Goal: Check status: Check status

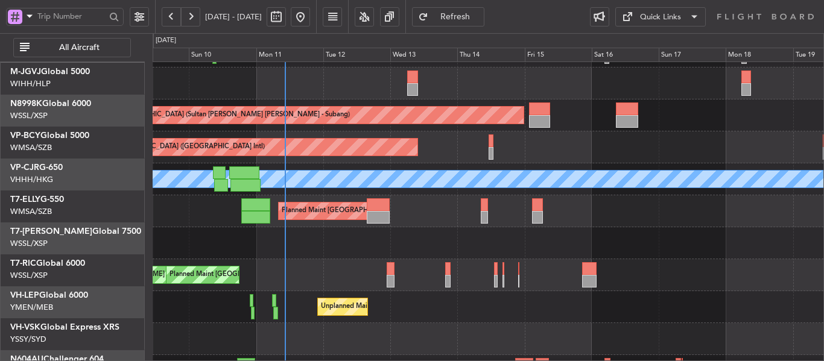
scroll to position [60, 0]
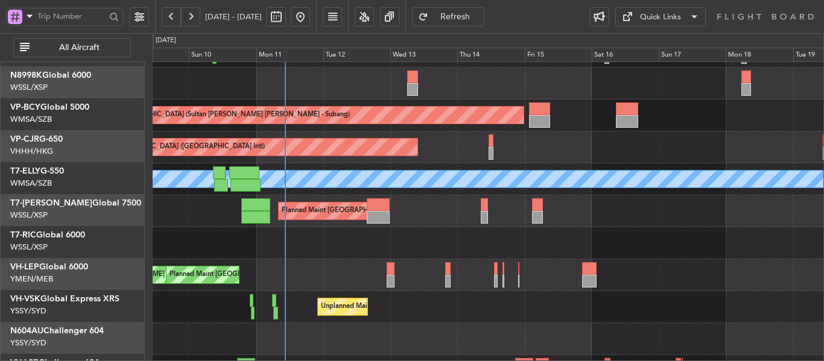
click at [338, 235] on div "Planned Maint [GEOGRAPHIC_DATA] (Seletar)" at bounding box center [488, 243] width 671 height 32
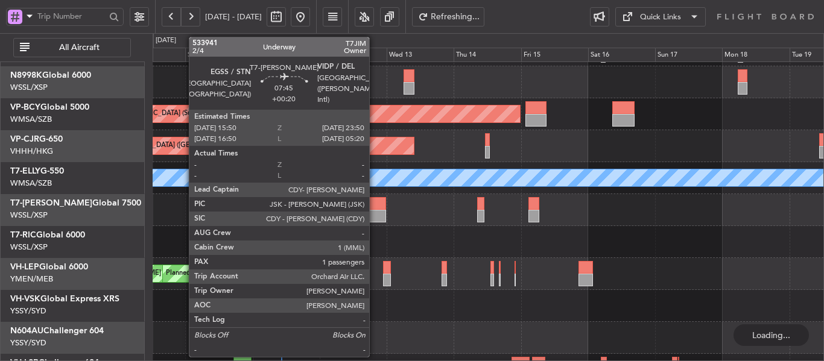
click at [370, 212] on div at bounding box center [374, 216] width 23 height 13
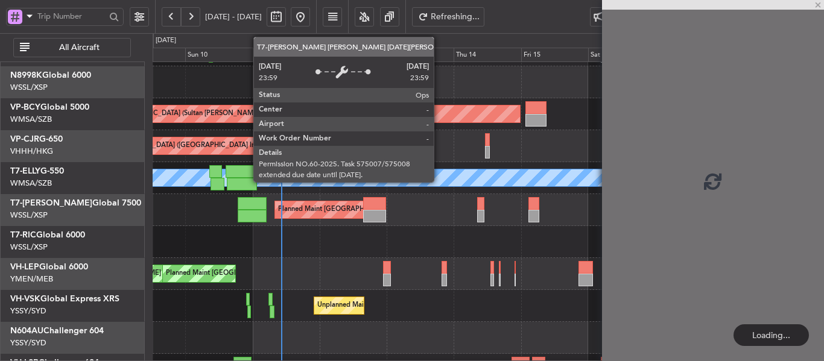
scroll to position [0, 0]
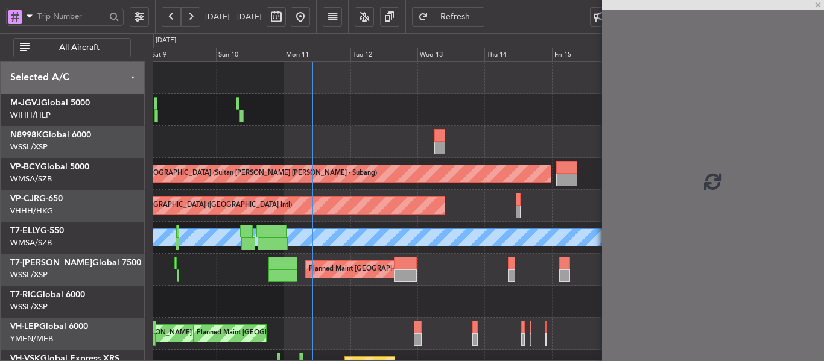
click at [470, 318] on div "Planned Maint [GEOGRAPHIC_DATA] (Sultan [PERSON_NAME] [PERSON_NAME] - Subang) P…" at bounding box center [488, 254] width 671 height 384
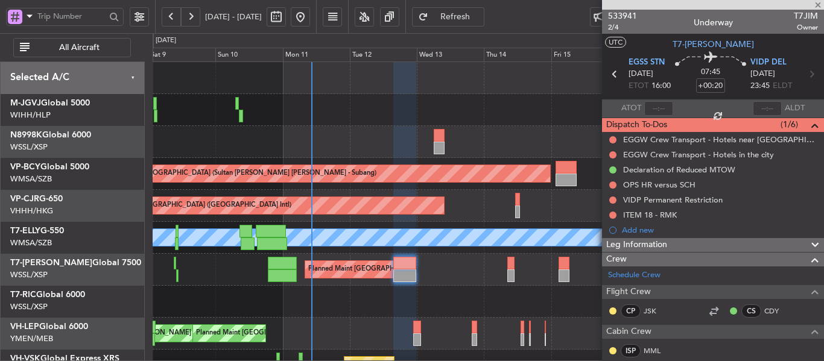
click at [487, 340] on div "Planned Maint [GEOGRAPHIC_DATA] (Sultan [PERSON_NAME] [PERSON_NAME] - Subang) P…" at bounding box center [488, 254] width 671 height 384
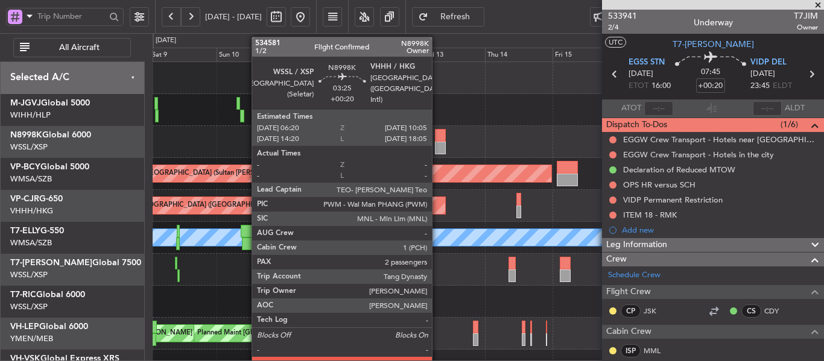
click at [437, 138] on div at bounding box center [440, 135] width 11 height 13
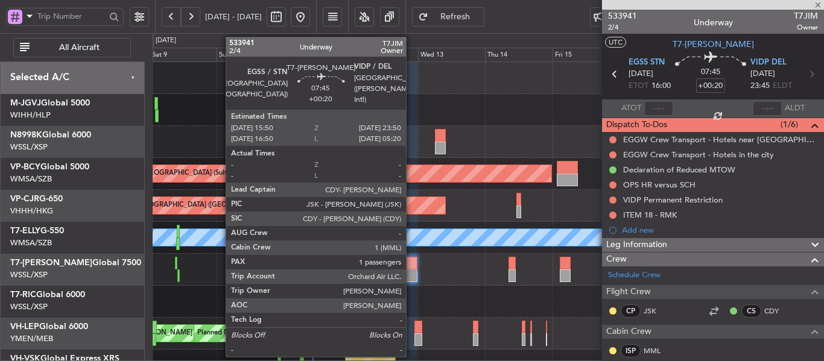
click at [411, 279] on div at bounding box center [405, 276] width 23 height 13
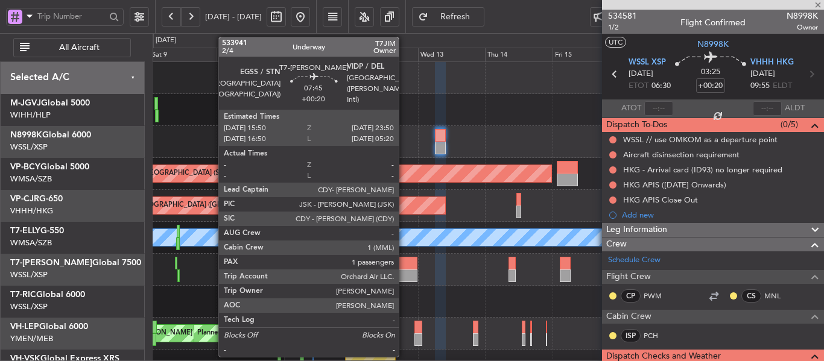
type input "1"
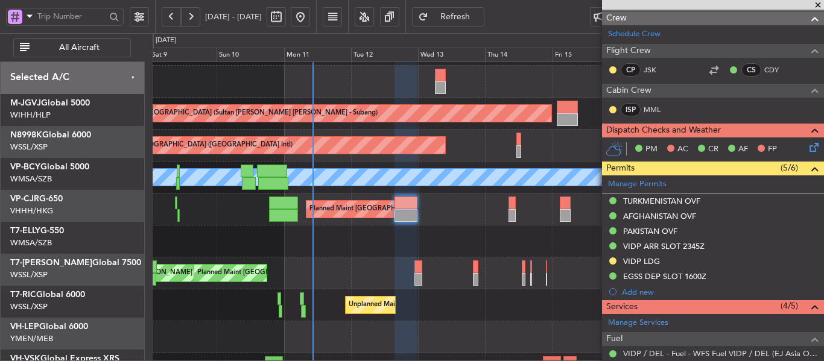
scroll to position [84, 0]
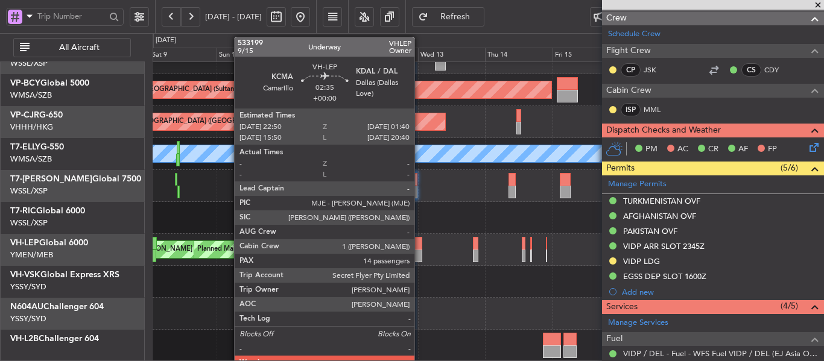
click at [420, 258] on div at bounding box center [418, 256] width 8 height 13
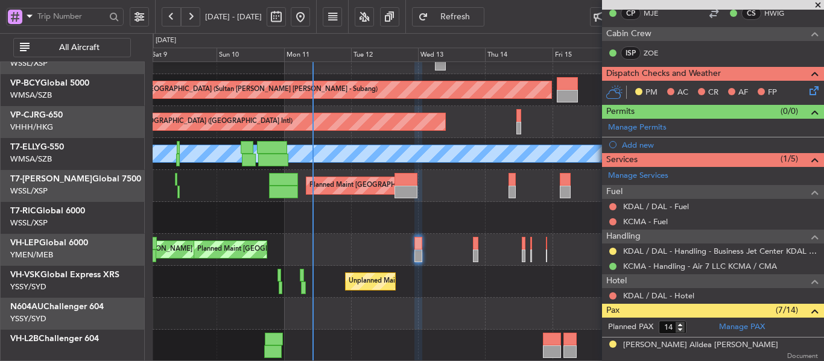
scroll to position [241, 0]
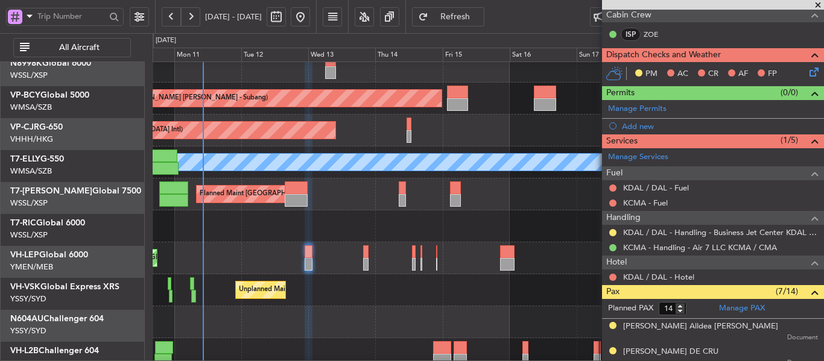
click at [326, 301] on div "Unplanned Maint Sydney ([PERSON_NAME] Intl)" at bounding box center [488, 290] width 671 height 32
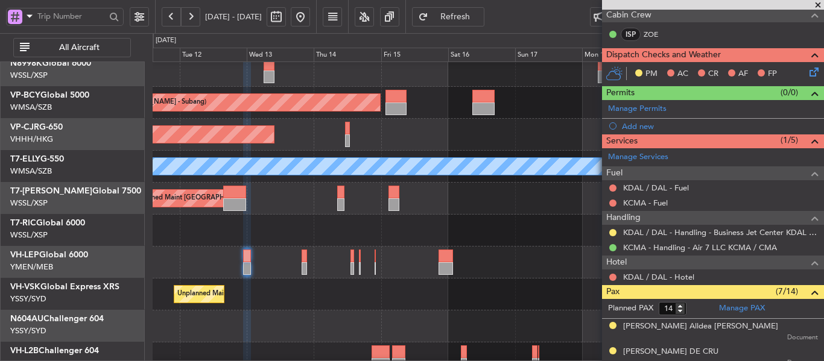
click at [388, 291] on div "Unplanned Maint Sydney ([PERSON_NAME] Intl)" at bounding box center [488, 295] width 671 height 32
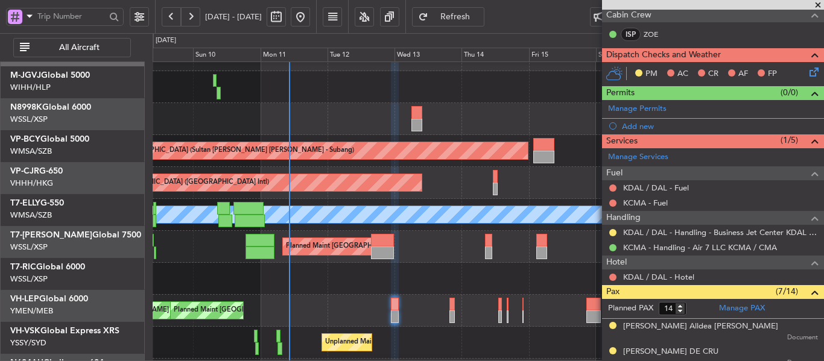
scroll to position [22, 0]
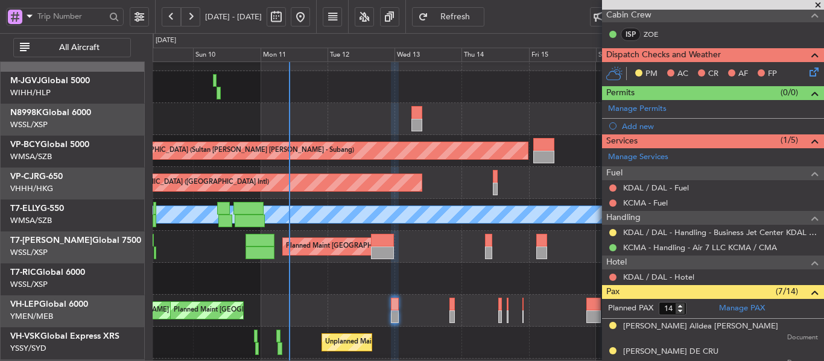
click at [417, 253] on div "Planned Maint [GEOGRAPHIC_DATA] ([GEOGRAPHIC_DATA])" at bounding box center [488, 247] width 671 height 32
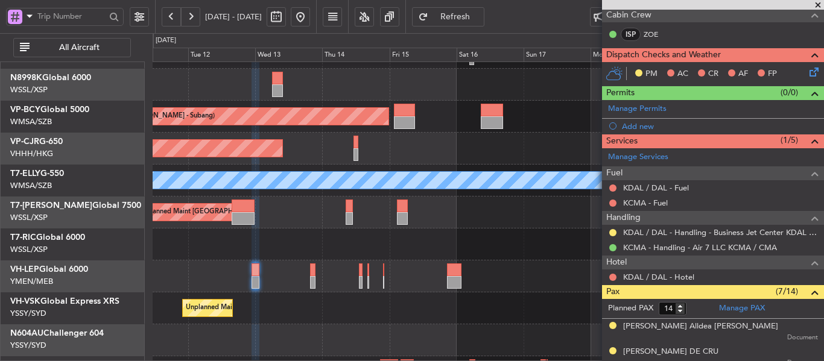
click at [422, 217] on div "Planned Maint [GEOGRAPHIC_DATA] ([GEOGRAPHIC_DATA])" at bounding box center [488, 213] width 671 height 32
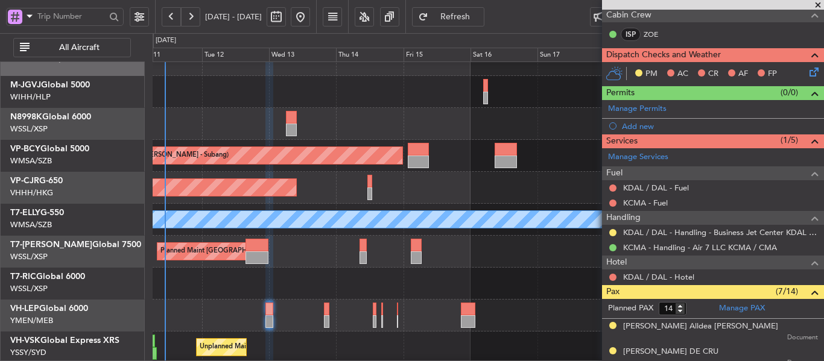
click at [467, 260] on div "Planned Maint [GEOGRAPHIC_DATA] ([GEOGRAPHIC_DATA])" at bounding box center [488, 252] width 671 height 32
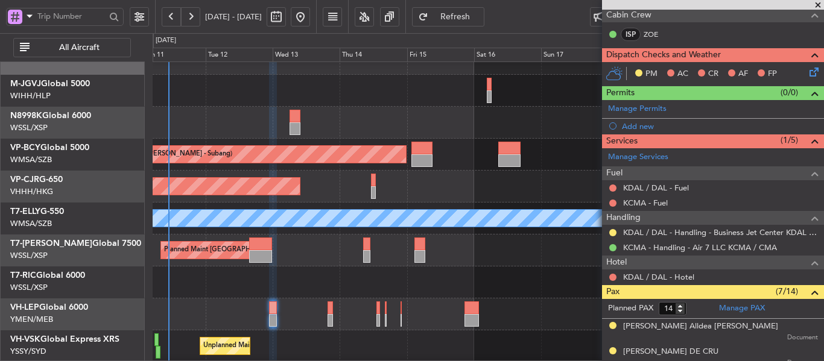
click at [811, 7] on div at bounding box center [713, 5] width 222 height 10
click at [817, 5] on span at bounding box center [818, 5] width 12 height 11
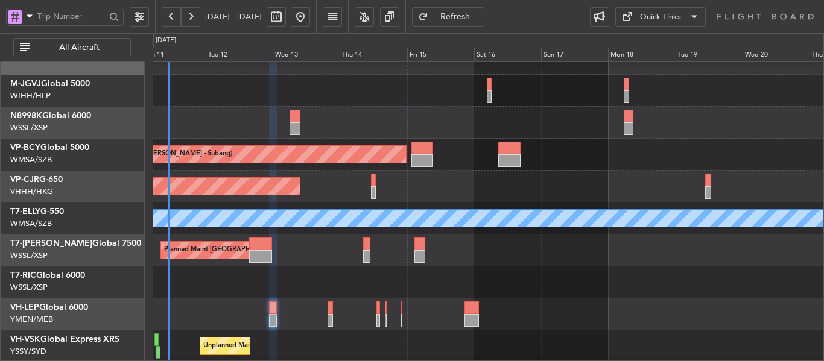
type input "0"
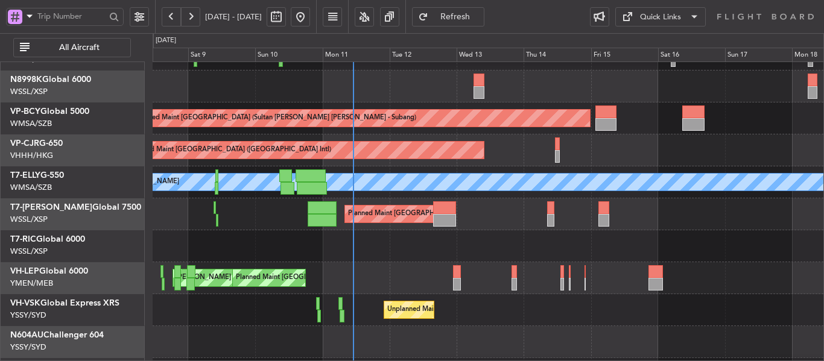
click at [473, 209] on div "Planned Maint [GEOGRAPHIC_DATA] ([GEOGRAPHIC_DATA])" at bounding box center [488, 214] width 671 height 32
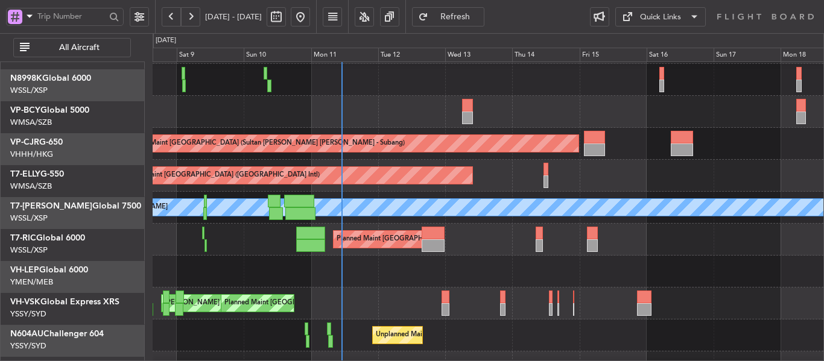
scroll to position [21, 0]
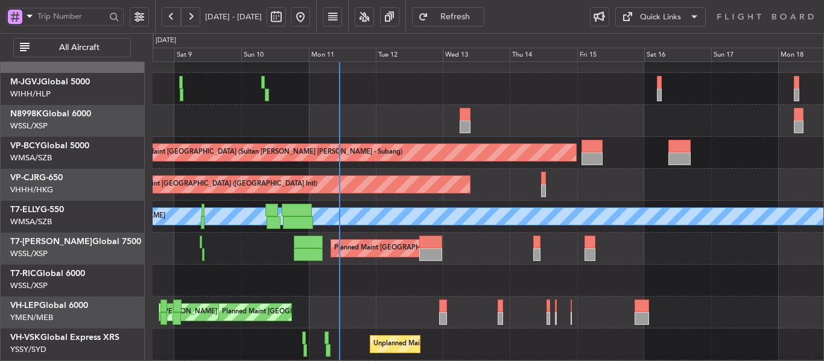
click at [441, 285] on div "Planned Maint [GEOGRAPHIC_DATA] (Seletar)" at bounding box center [488, 281] width 671 height 32
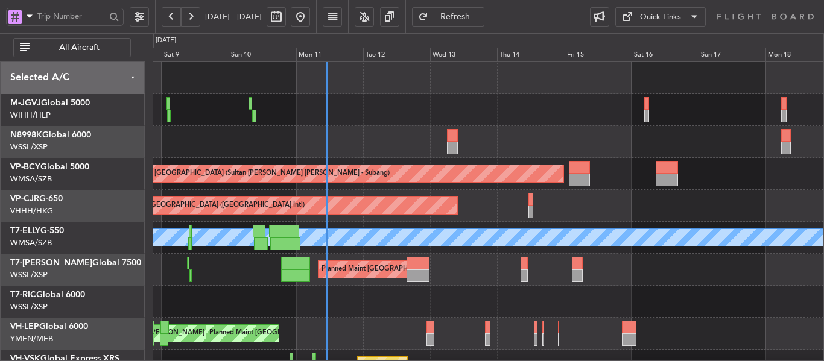
scroll to position [84, 0]
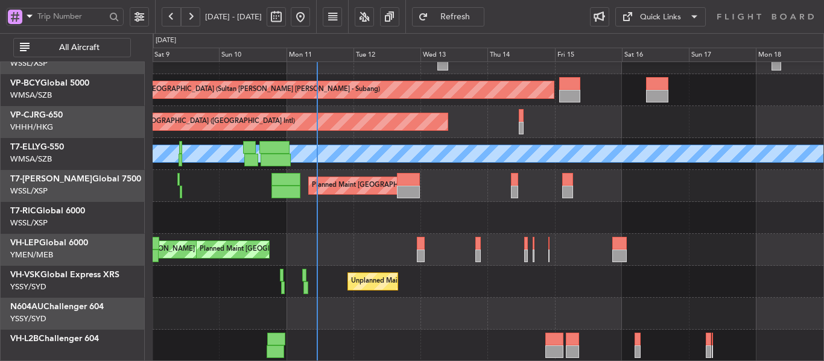
click at [434, 166] on div "Planned Maint [GEOGRAPHIC_DATA] (Sultan [PERSON_NAME] [PERSON_NAME] - Subang) P…" at bounding box center [488, 170] width 671 height 384
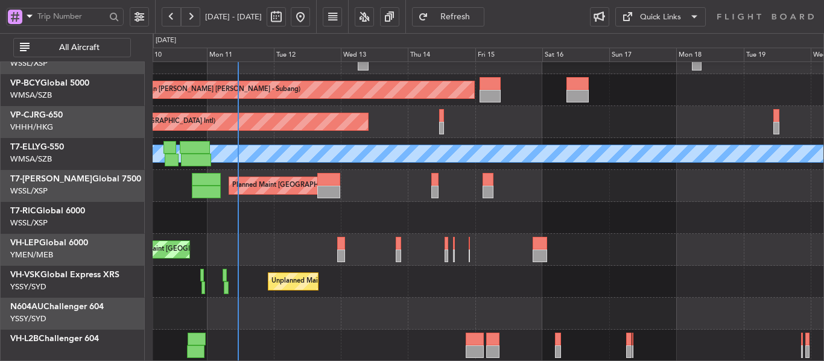
click at [391, 197] on div "Planned Maint [GEOGRAPHIC_DATA] (Sultan [PERSON_NAME] [PERSON_NAME] - Subang) P…" at bounding box center [488, 170] width 671 height 384
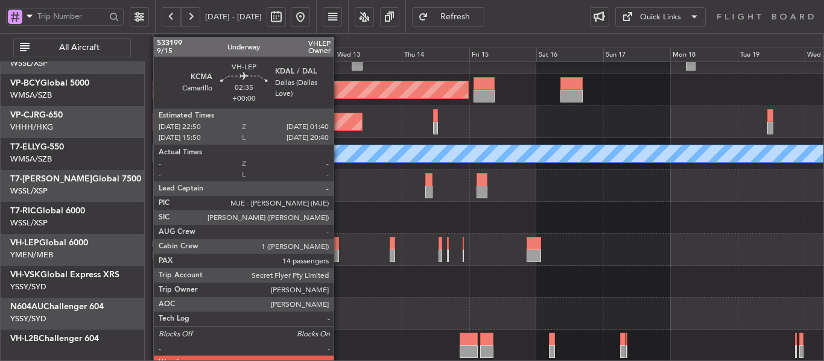
click at [339, 253] on div at bounding box center [335, 256] width 8 height 13
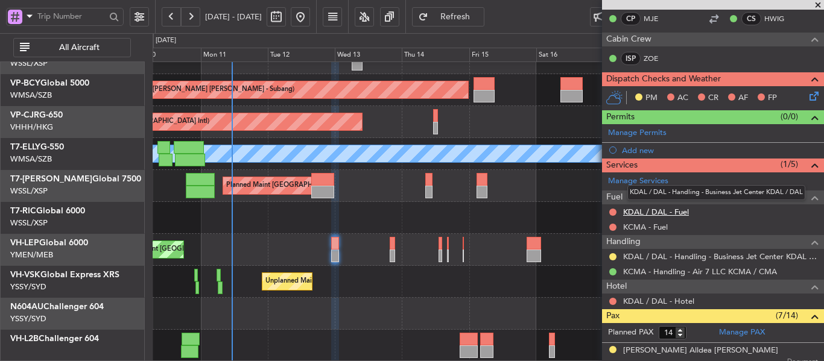
scroll to position [181, 0]
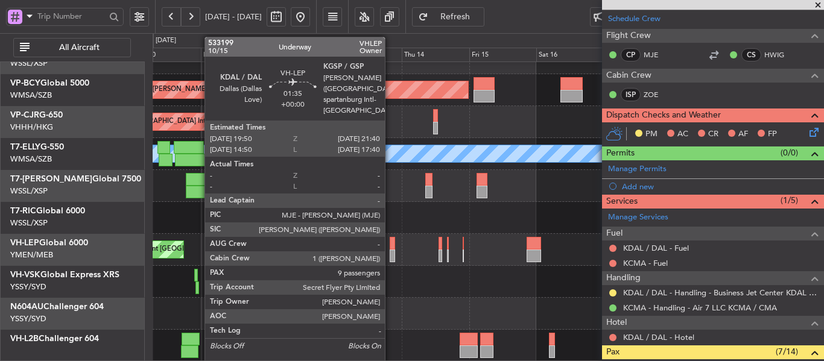
click at [390, 252] on div at bounding box center [392, 256] width 5 height 13
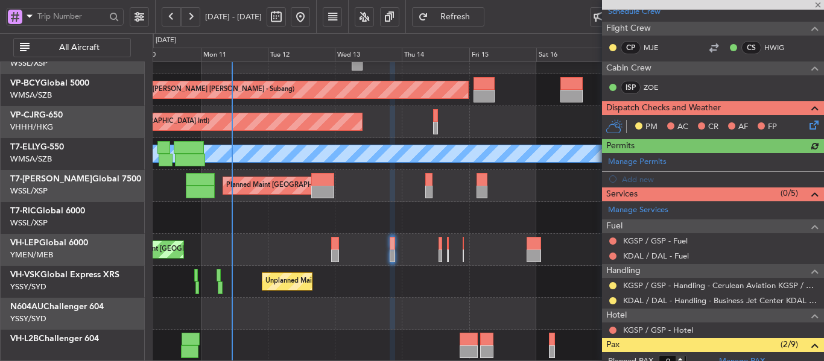
scroll to position [219, 0]
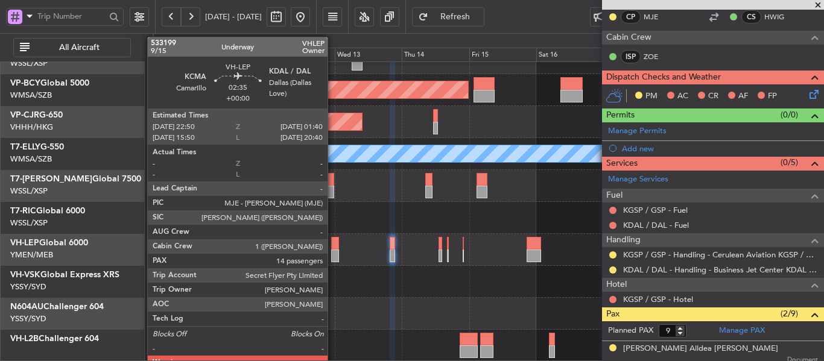
click at [333, 249] on div at bounding box center [335, 243] width 8 height 13
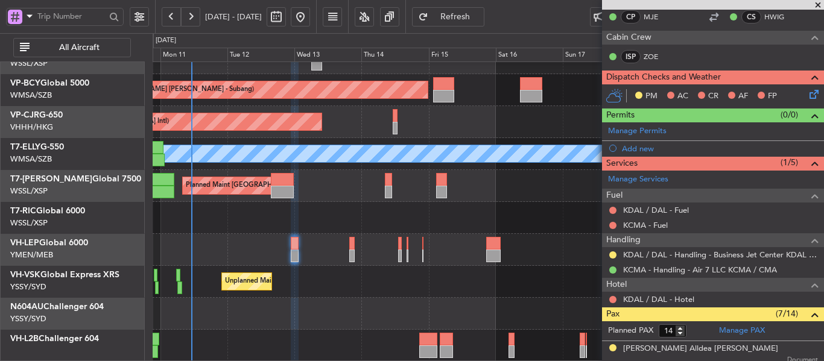
click at [425, 200] on div "Planned Maint [GEOGRAPHIC_DATA] (Sultan [PERSON_NAME] [PERSON_NAME] - Subang) P…" at bounding box center [488, 170] width 671 height 384
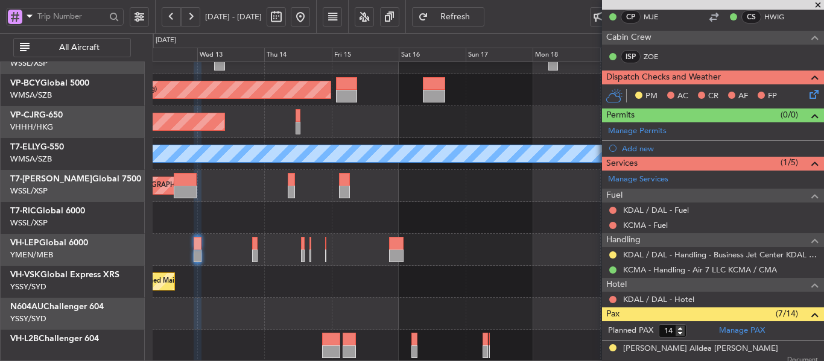
click at [409, 257] on div "Planned Maint [GEOGRAPHIC_DATA] (Sultan [PERSON_NAME] [PERSON_NAME] - Subang) P…" at bounding box center [488, 170] width 671 height 384
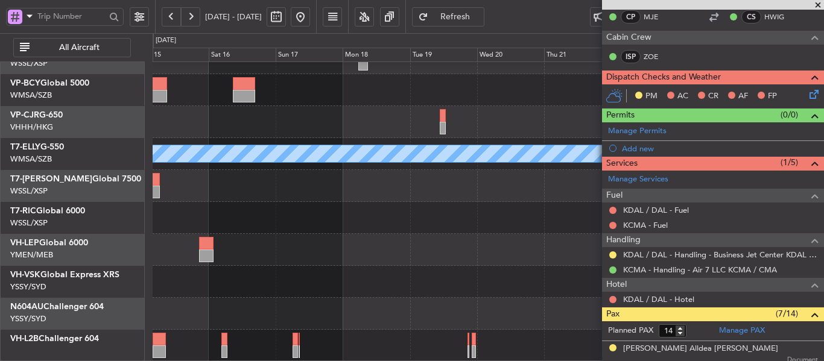
click at [367, 232] on div "Planned Maint [GEOGRAPHIC_DATA] (Sultan [PERSON_NAME] [PERSON_NAME] - Subang) P…" at bounding box center [488, 170] width 671 height 384
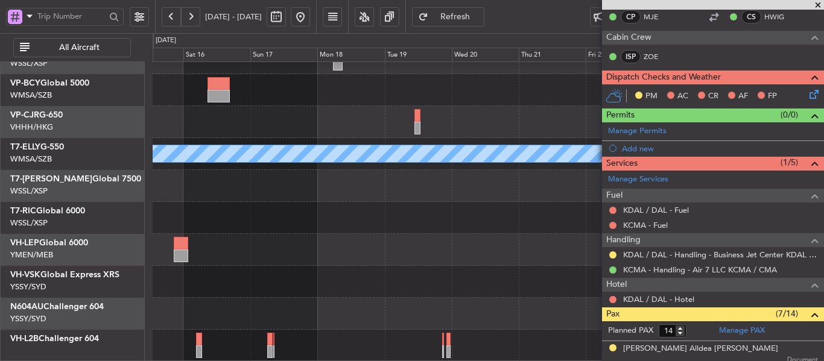
click at [296, 191] on div "Planned Maint [GEOGRAPHIC_DATA] (Sultan [PERSON_NAME] [PERSON_NAME] - Subang) P…" at bounding box center [488, 170] width 671 height 384
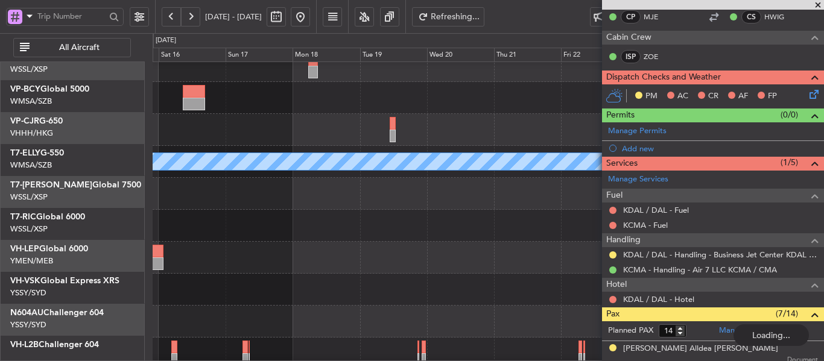
click at [398, 252] on div at bounding box center [488, 258] width 671 height 32
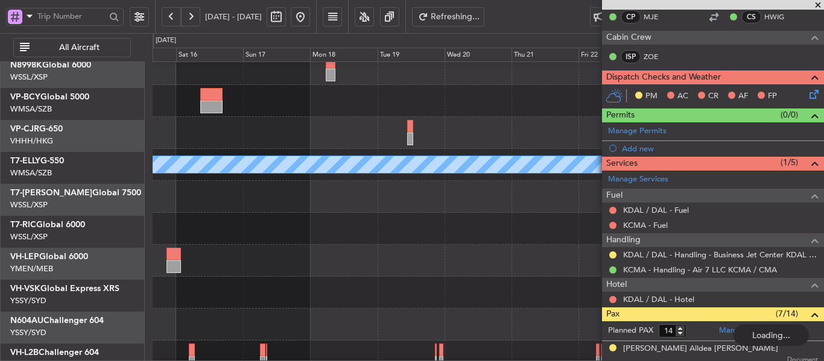
click at [437, 273] on div at bounding box center [488, 261] width 671 height 32
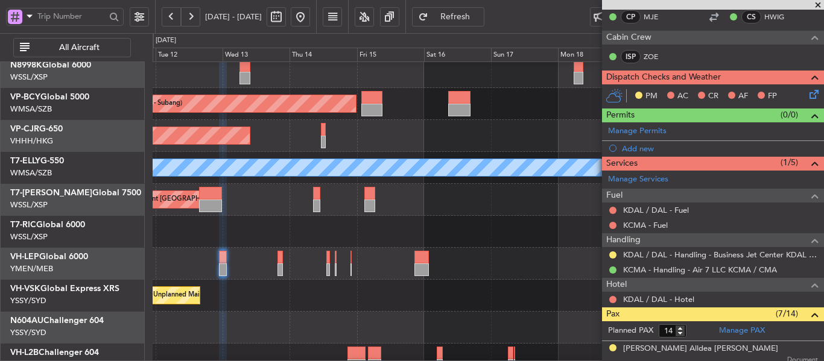
click at [436, 291] on div "Unplanned Maint Sydney ([PERSON_NAME] Intl)" at bounding box center [488, 296] width 671 height 32
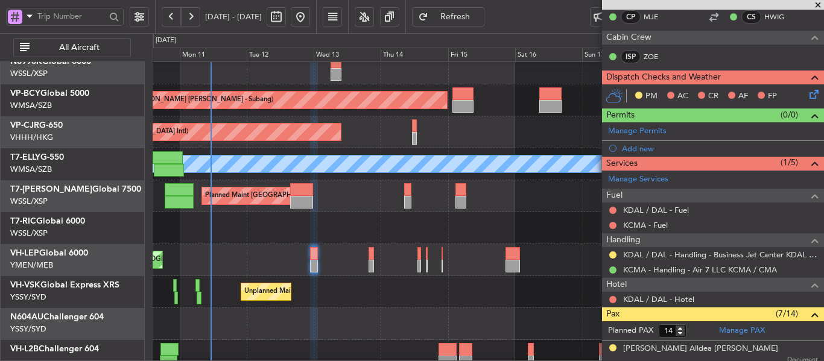
click at [817, 8] on span at bounding box center [818, 5] width 12 height 11
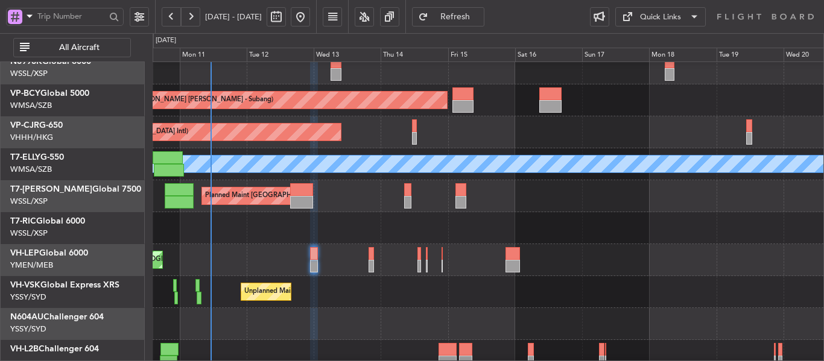
type input "0"
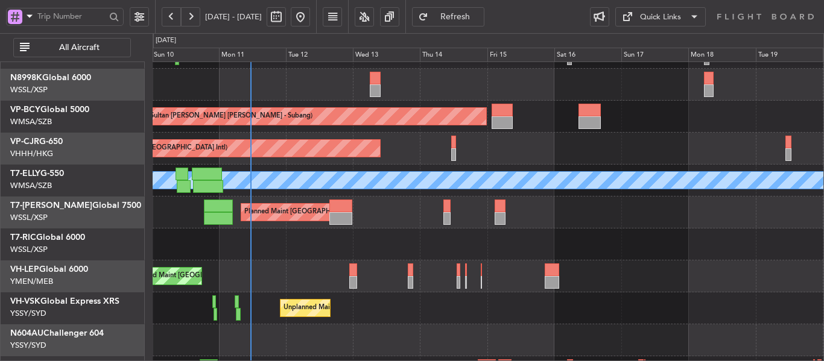
scroll to position [84, 0]
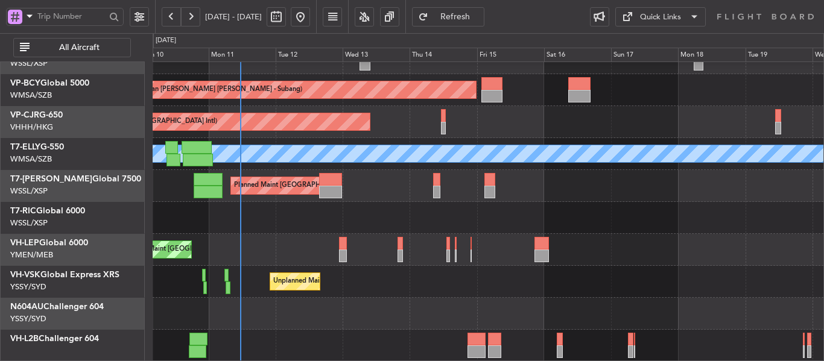
click at [303, 198] on div "Planned Maint [GEOGRAPHIC_DATA] (Sultan [PERSON_NAME] [PERSON_NAME] - Subang) P…" at bounding box center [488, 170] width 671 height 384
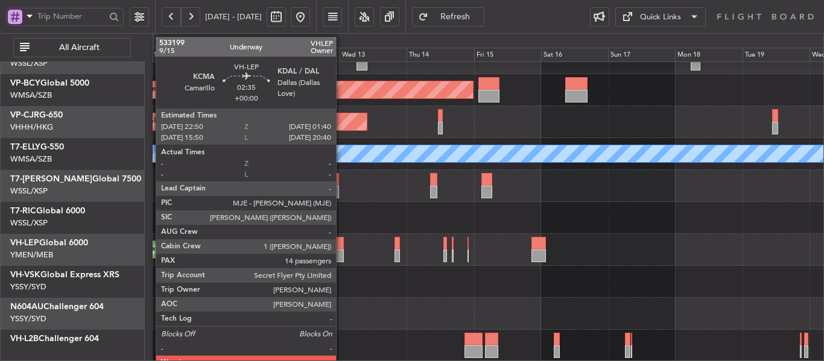
click at [341, 255] on div at bounding box center [340, 256] width 8 height 13
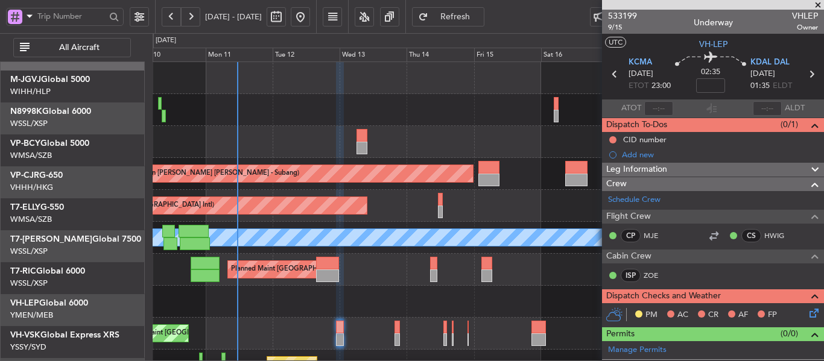
scroll to position [0, 0]
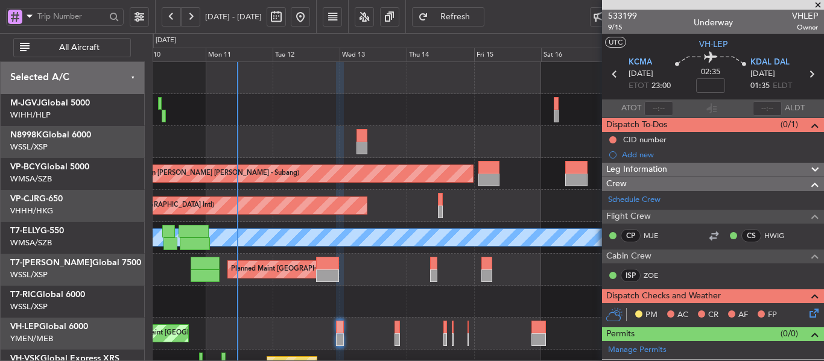
click at [817, 6] on span at bounding box center [818, 5] width 12 height 11
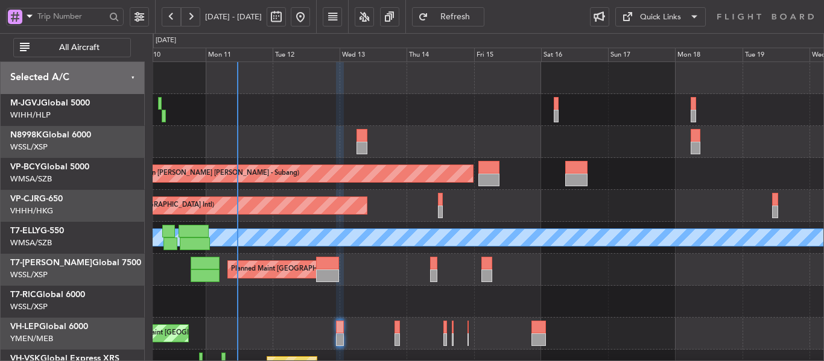
type input "0"
click at [286, 159] on div "Planned Maint [GEOGRAPHIC_DATA] (Sultan [PERSON_NAME] [PERSON_NAME] - Subang)" at bounding box center [488, 174] width 671 height 32
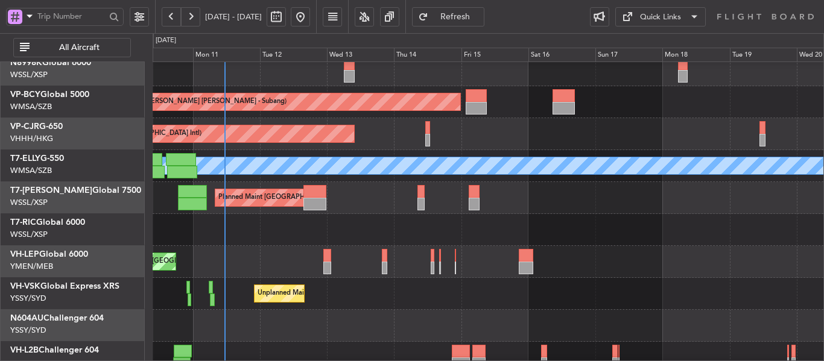
click at [364, 224] on div at bounding box center [488, 230] width 671 height 32
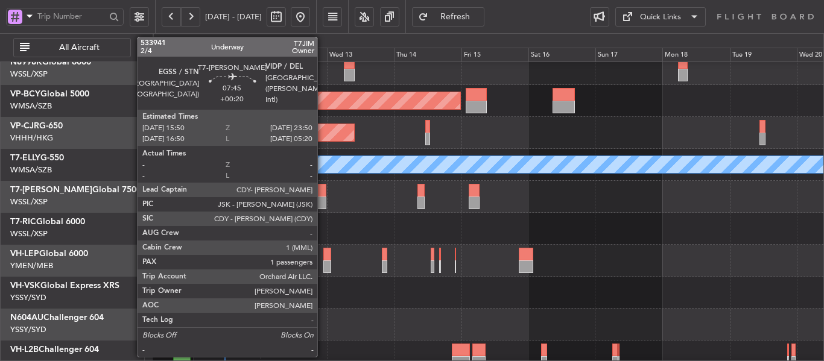
click at [323, 199] on div at bounding box center [314, 203] width 23 height 13
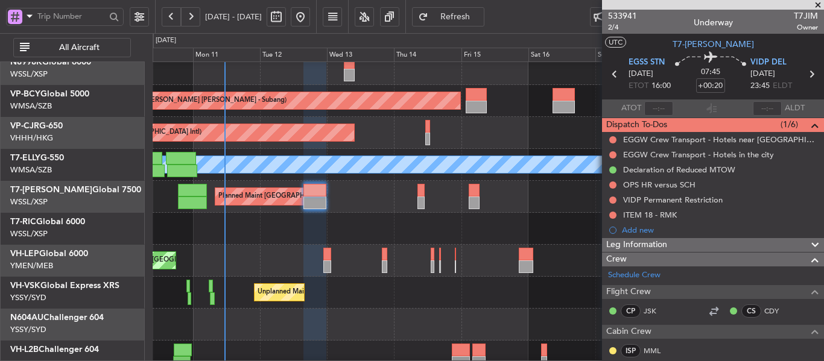
click at [819, 4] on span at bounding box center [818, 5] width 12 height 11
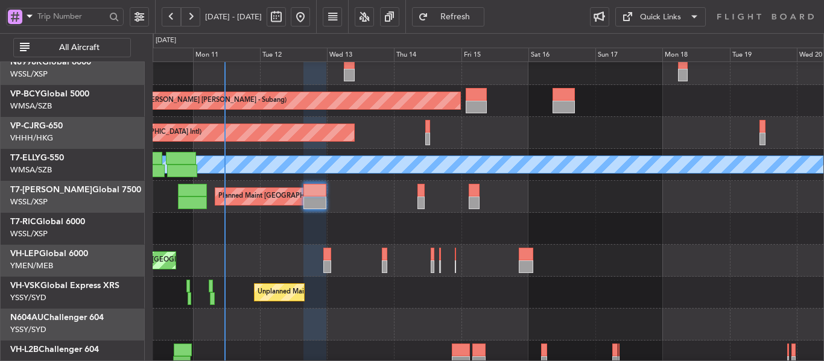
type input "0"
